Goal: Find contact information: Find contact information

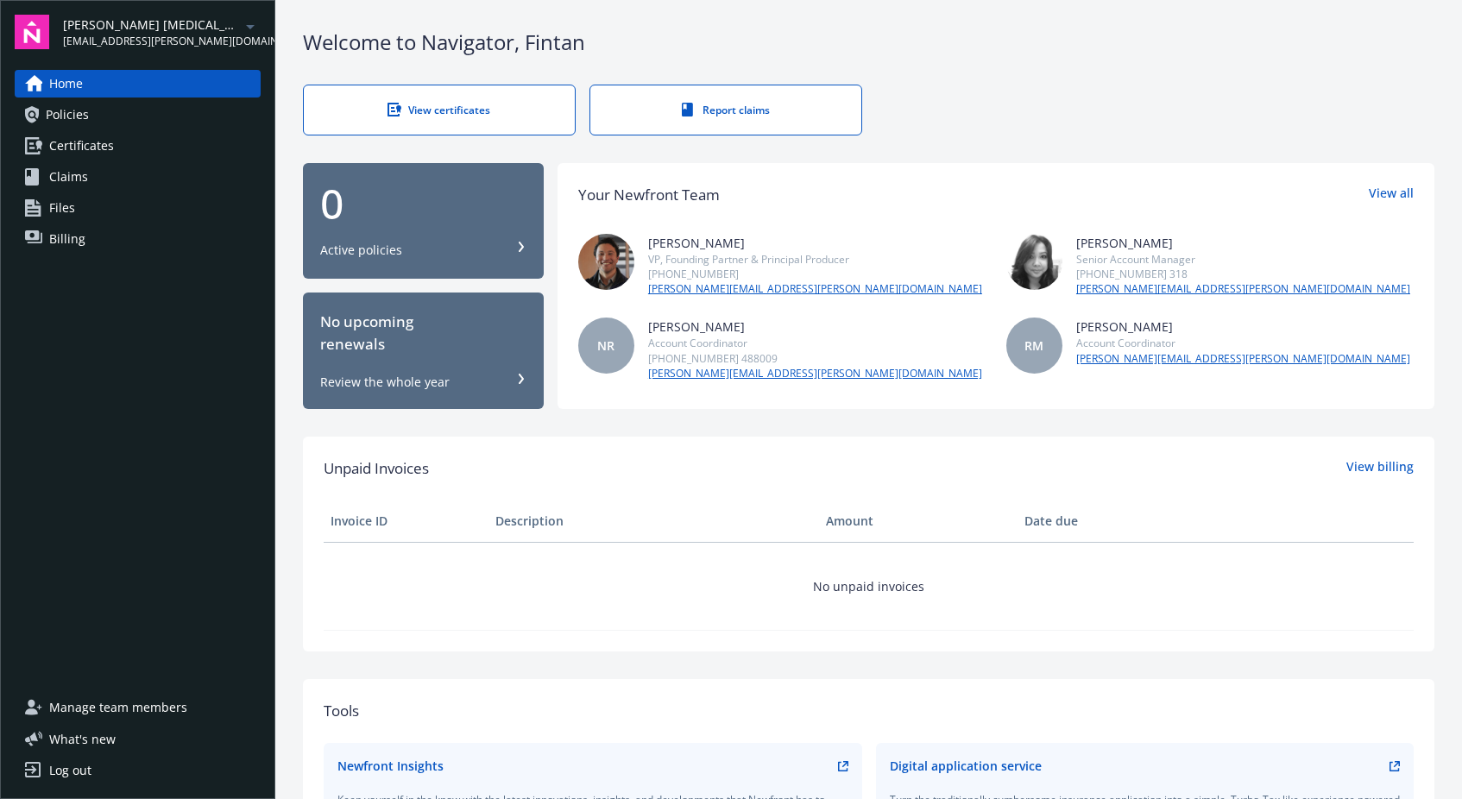
click at [687, 288] on link "[PERSON_NAME][EMAIL_ADDRESS][PERSON_NAME][DOMAIN_NAME]" at bounding box center [815, 289] width 334 height 16
